Goal: Task Accomplishment & Management: Manage account settings

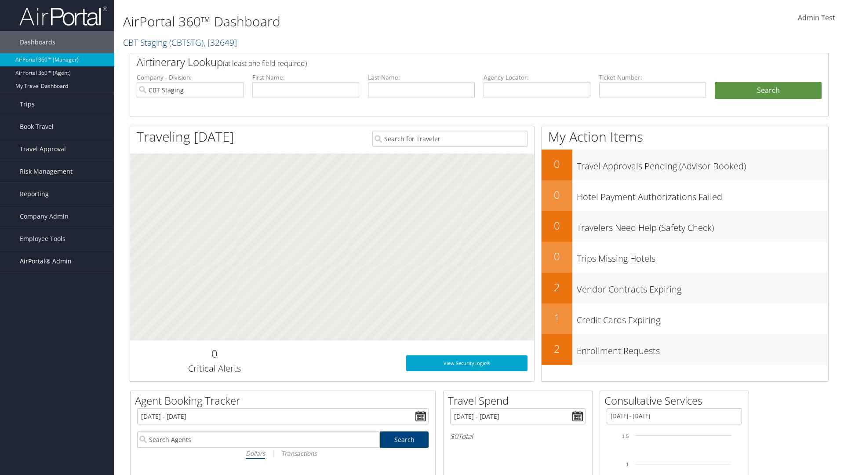
click at [57, 261] on span "AirPortal® Admin" at bounding box center [46, 261] width 52 height 22
click at [57, 292] on link "Vendor Profiles" at bounding box center [57, 291] width 114 height 13
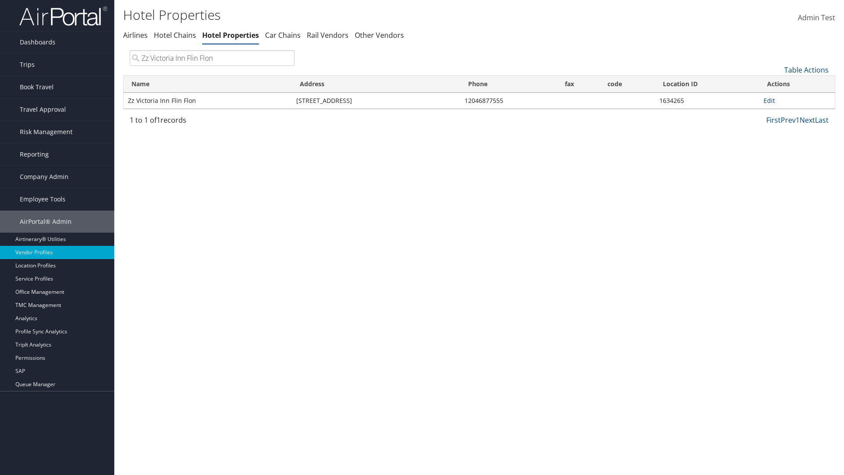
type input "Zz Victoria Inn Flin Flon"
click at [769, 100] on link "Edit" at bounding box center [769, 100] width 11 height 8
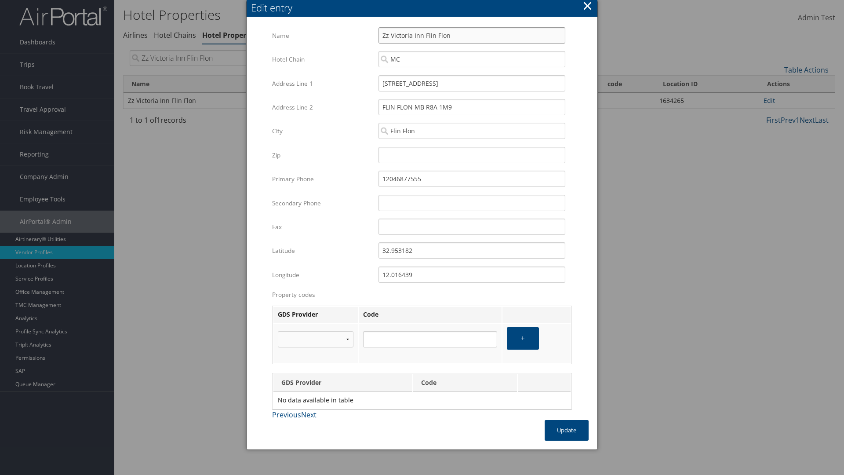
click at [472, 35] on input "Zz Victoria Inn Flin Flon" at bounding box center [472, 35] width 187 height 16
type input "Zz Victoria Inn Flin Flon"
click at [472, 83] on input "[STREET_ADDRESS]" at bounding box center [472, 83] width 187 height 16
